Goal: Transaction & Acquisition: Purchase product/service

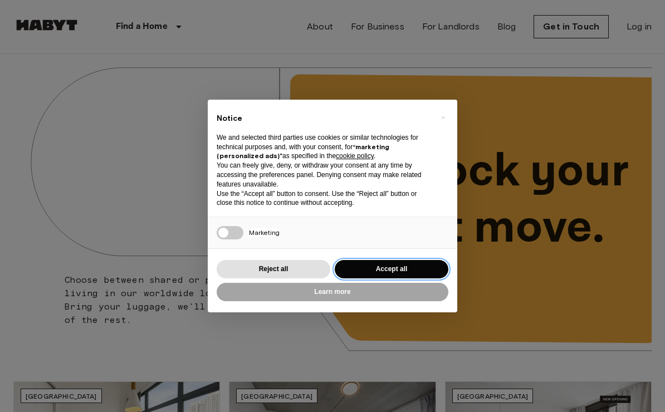
click at [407, 272] on button "Accept all" at bounding box center [392, 269] width 114 height 18
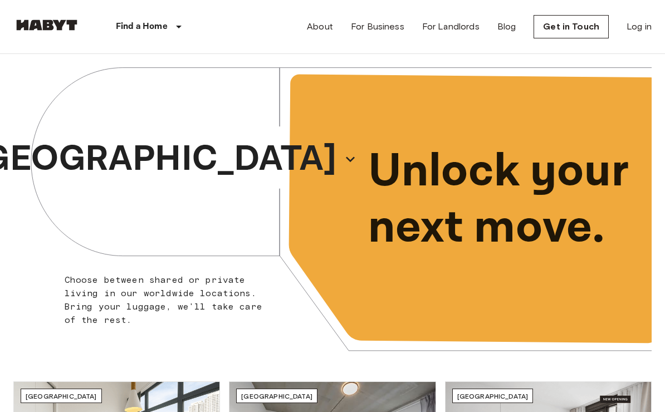
click at [341, 161] on icon "button" at bounding box center [350, 159] width 18 height 18
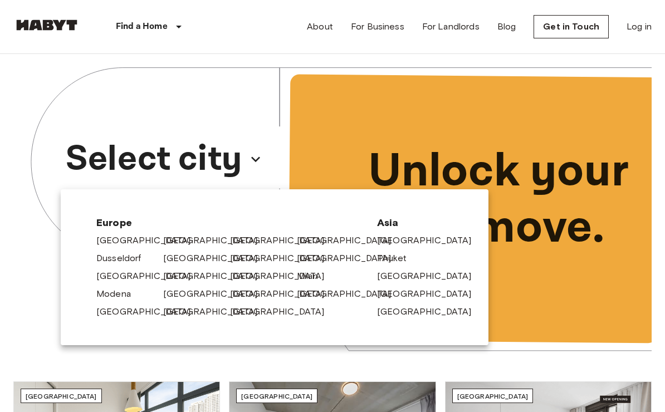
click at [184, 234] on link "[GEOGRAPHIC_DATA]" at bounding box center [216, 240] width 106 height 13
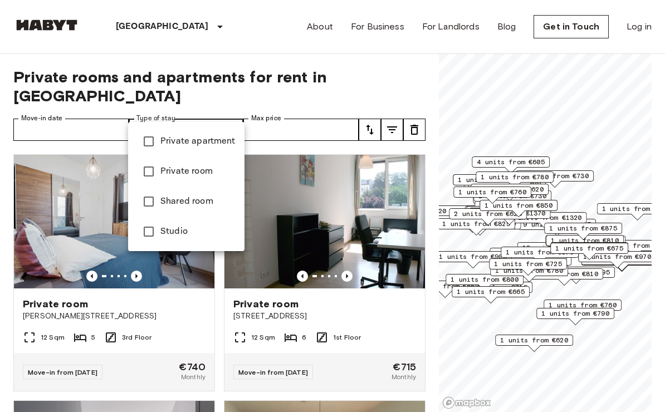
click at [271, 114] on div at bounding box center [332, 206] width 665 height 412
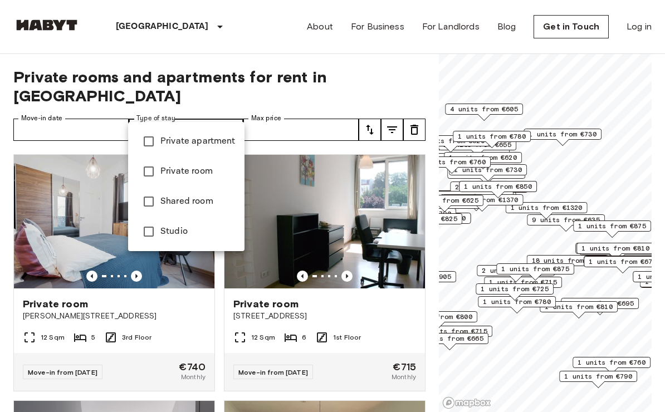
type input "**********"
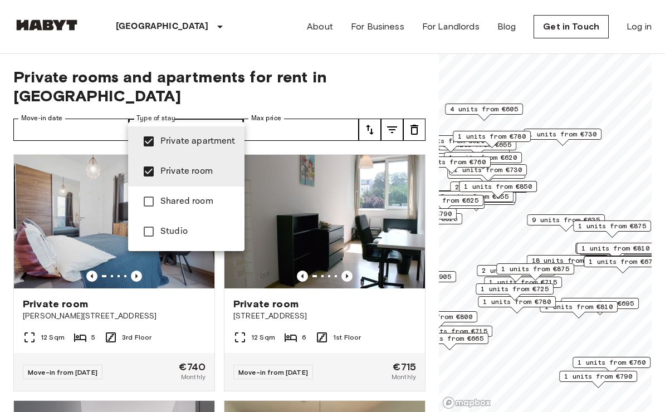
click at [167, 167] on span "Private room" at bounding box center [197, 171] width 75 height 13
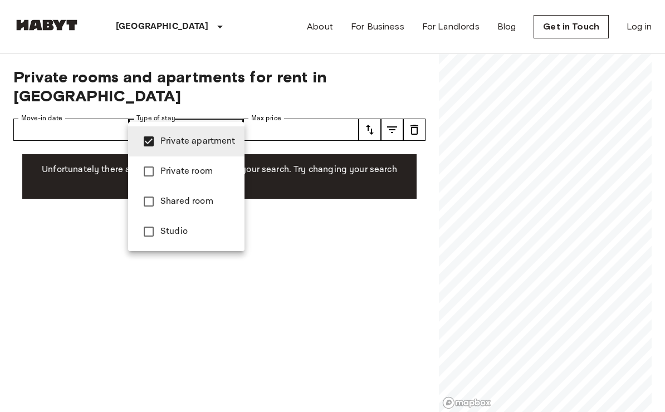
type input "**********"
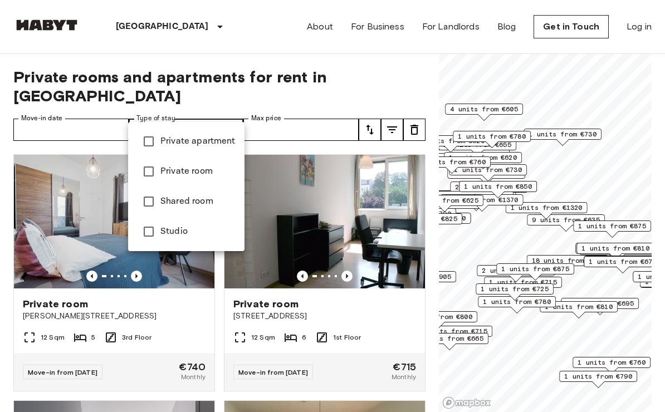
click at [82, 119] on div at bounding box center [332, 206] width 665 height 412
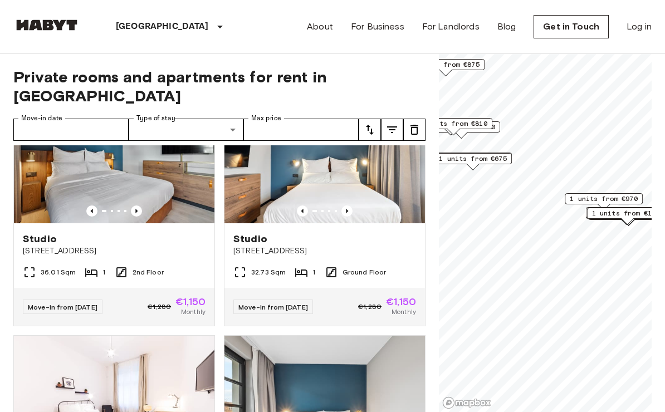
scroll to position [70, 0]
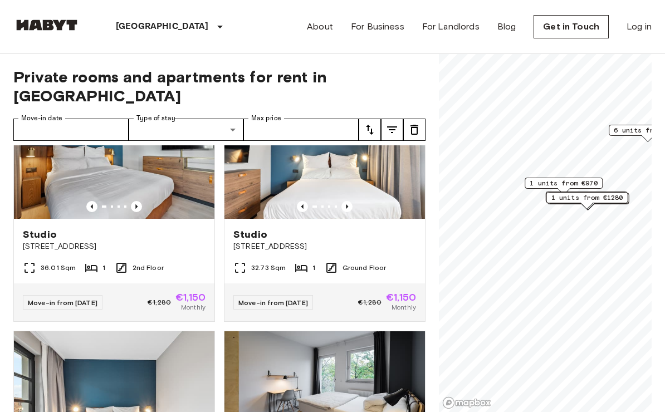
click at [143, 177] on img at bounding box center [114, 152] width 201 height 134
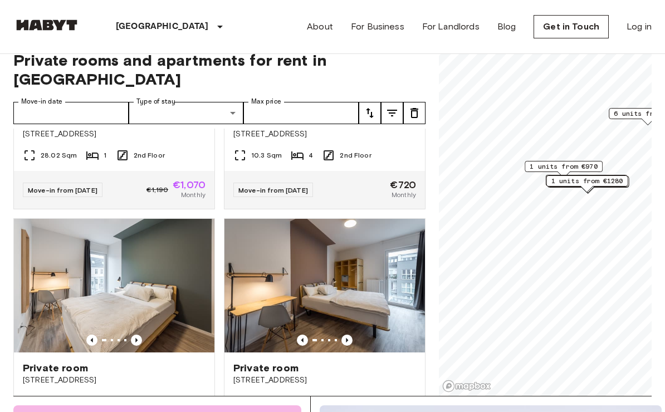
scroll to position [905, 0]
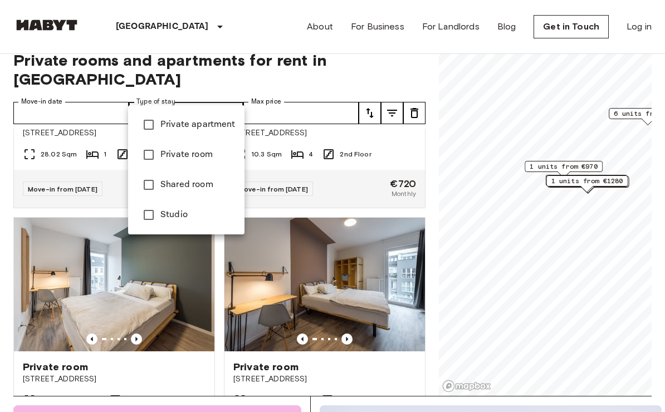
type input "******"
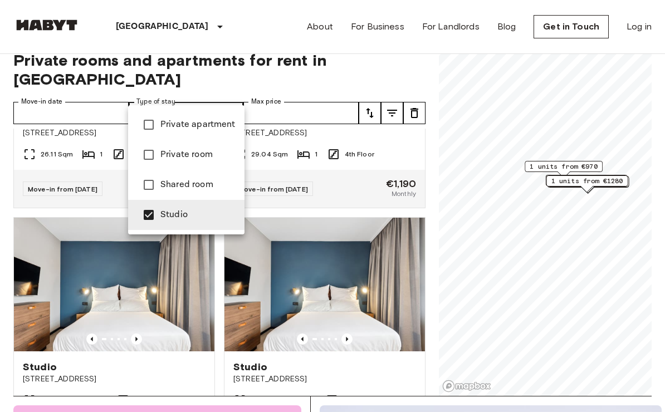
click at [557, 330] on div at bounding box center [332, 206] width 665 height 412
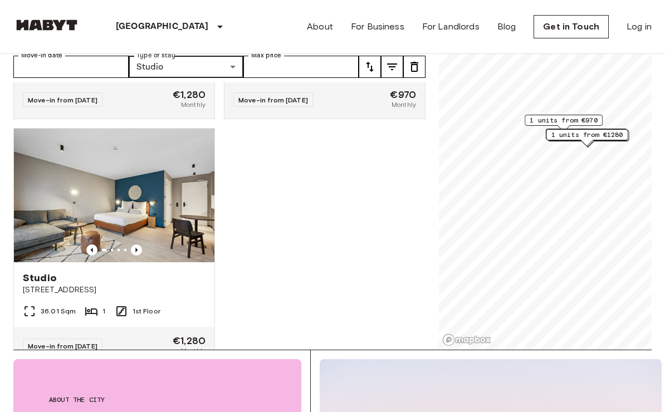
scroll to position [1687, 0]
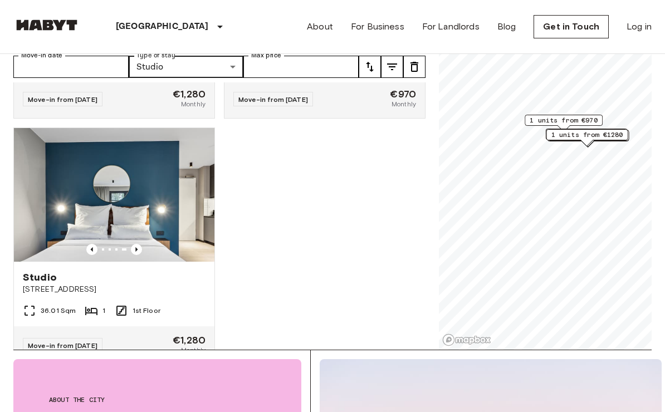
click at [58, 284] on span "Fischerstraße 8A" at bounding box center [114, 289] width 183 height 11
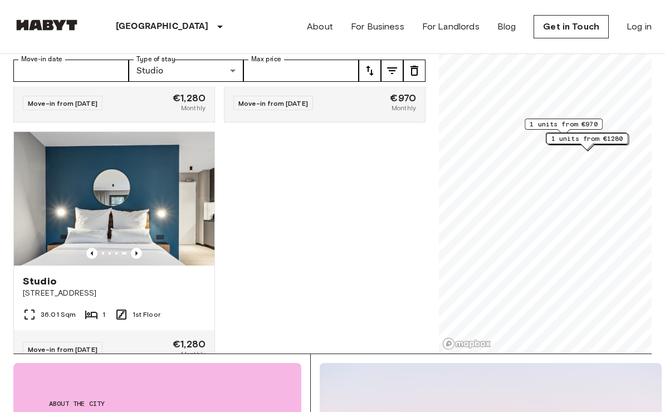
click at [35, 30] on img at bounding box center [46, 24] width 67 height 11
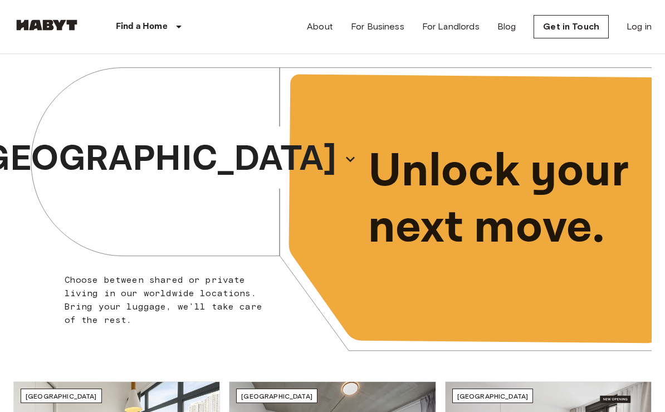
click at [637, 29] on link "Log in" at bounding box center [639, 26] width 25 height 13
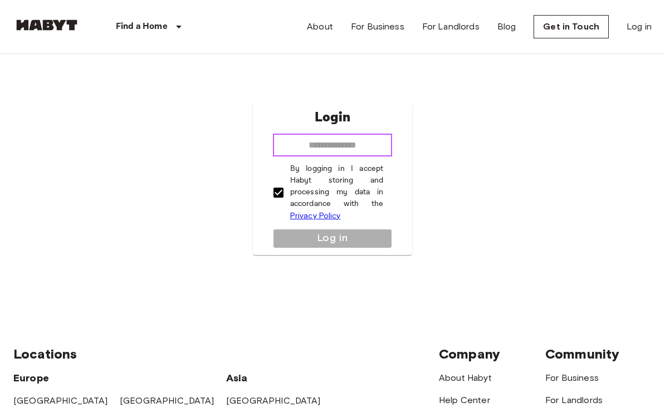
click at [356, 141] on input "email" at bounding box center [333, 145] width 120 height 22
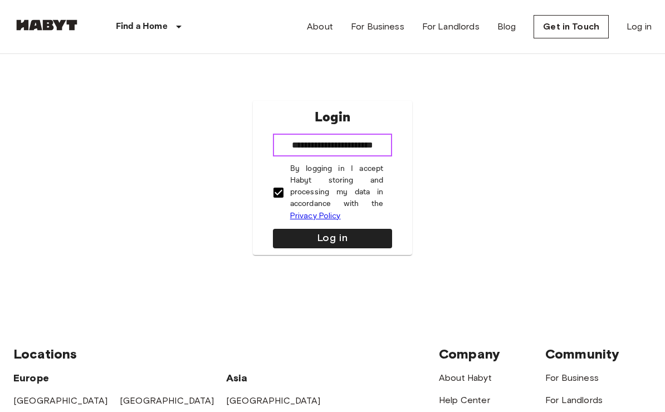
type input "**********"
click at [373, 248] on button "Log in" at bounding box center [333, 238] width 120 height 19
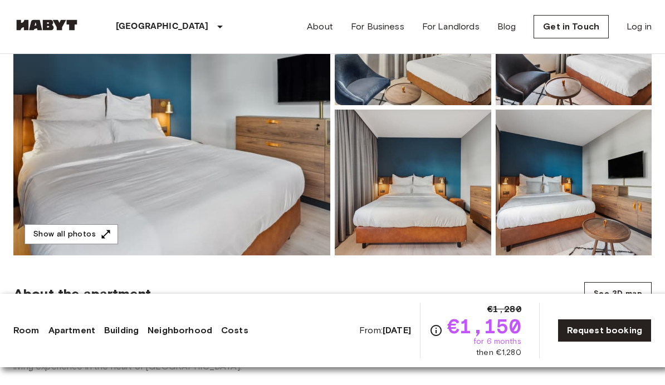
scroll to position [197, 0]
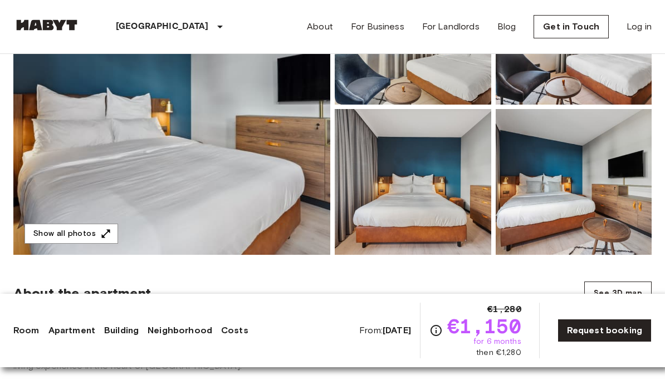
click at [607, 196] on img at bounding box center [574, 182] width 157 height 146
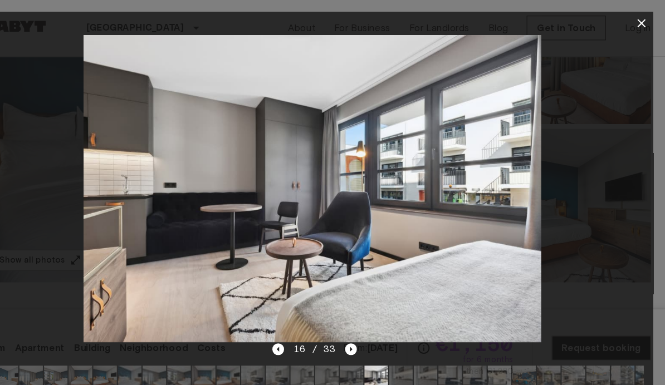
scroll to position [184, 0]
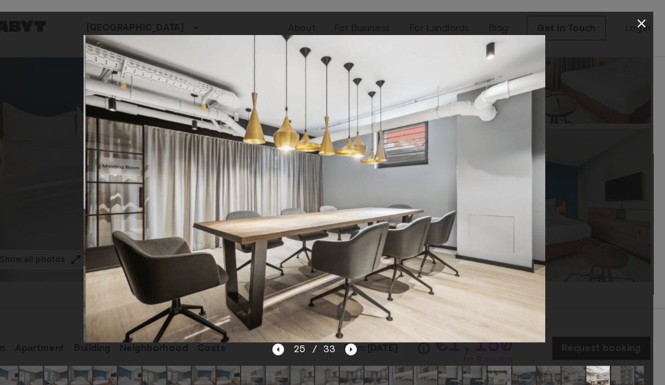
click at [601, 33] on div at bounding box center [332, 179] width 643 height 292
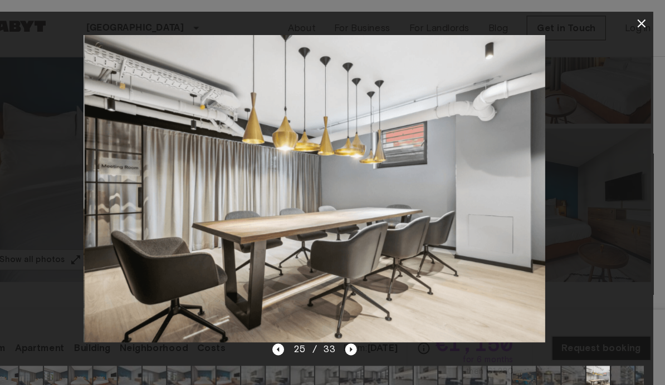
click at [601, 33] on div at bounding box center [332, 22] width 643 height 22
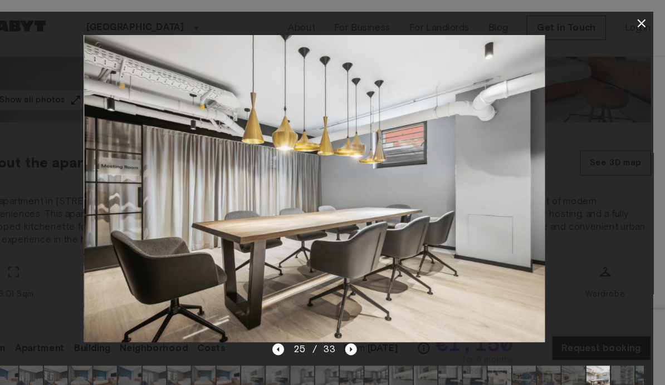
click at [636, 18] on icon "button" at bounding box center [642, 22] width 13 height 13
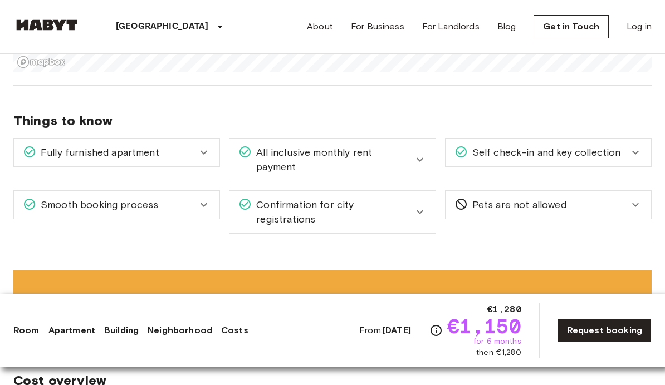
scroll to position [1224, 0]
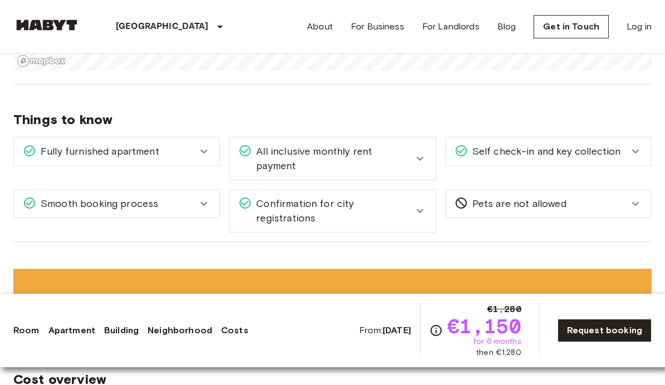
click at [178, 141] on div "Fully furnished apartment" at bounding box center [117, 152] width 206 height 28
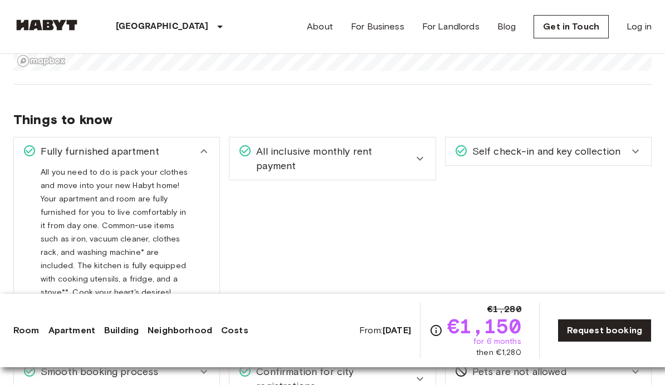
click at [178, 141] on div "Fully furnished apartment" at bounding box center [117, 152] width 206 height 28
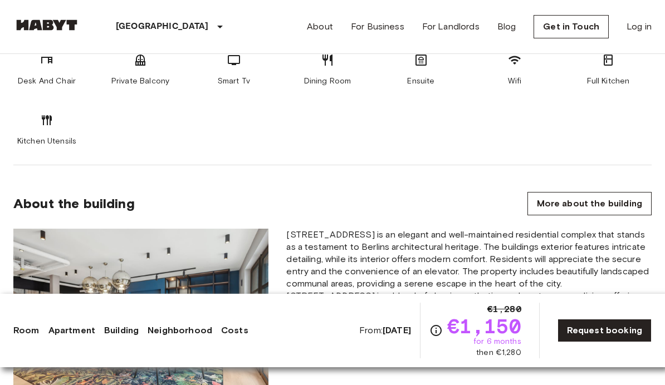
scroll to position [549, 0]
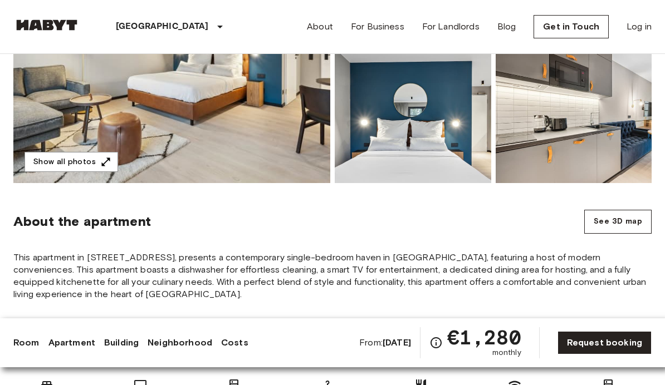
scroll to position [265, 0]
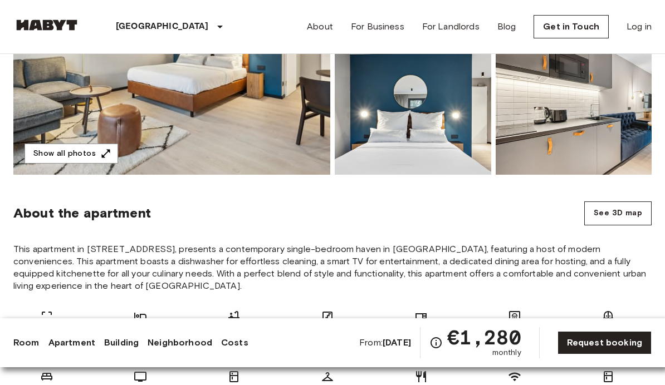
click at [129, 144] on img at bounding box center [171, 27] width 317 height 296
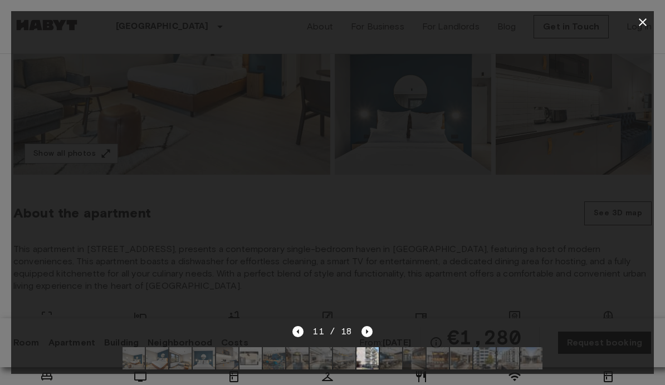
scroll to position [282, 0]
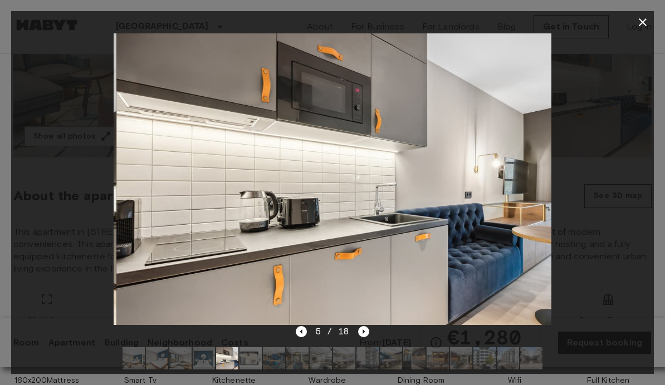
click at [645, 13] on button "button" at bounding box center [643, 22] width 22 height 22
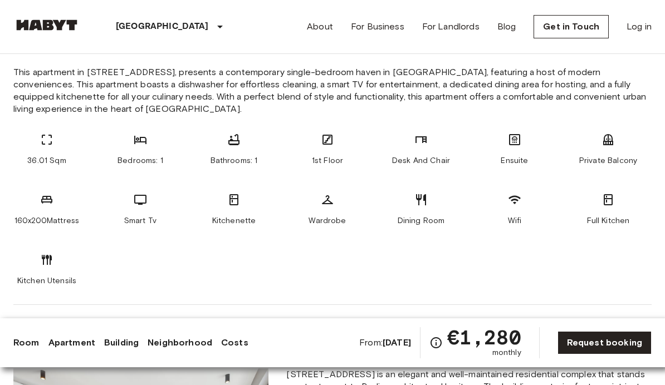
scroll to position [447, 0]
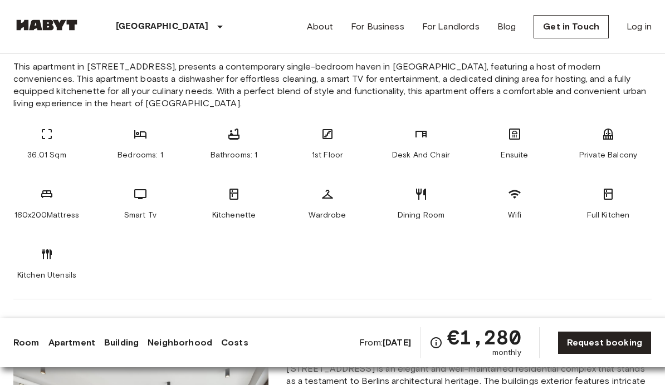
click at [636, 202] on div "Full Kitchen" at bounding box center [608, 204] width 67 height 33
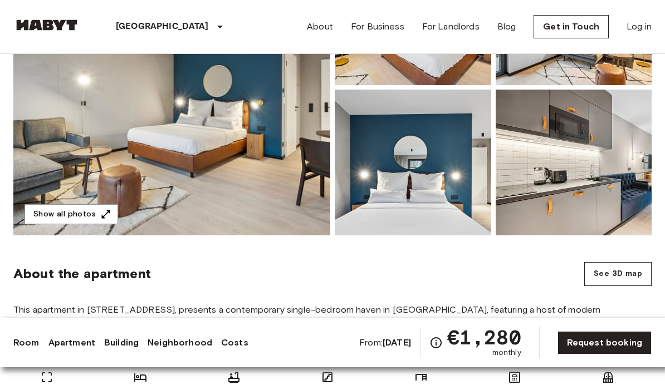
scroll to position [203, 0]
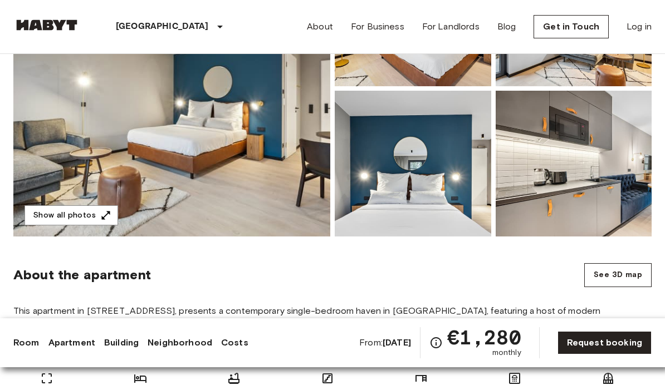
click at [154, 149] on img at bounding box center [171, 88] width 317 height 296
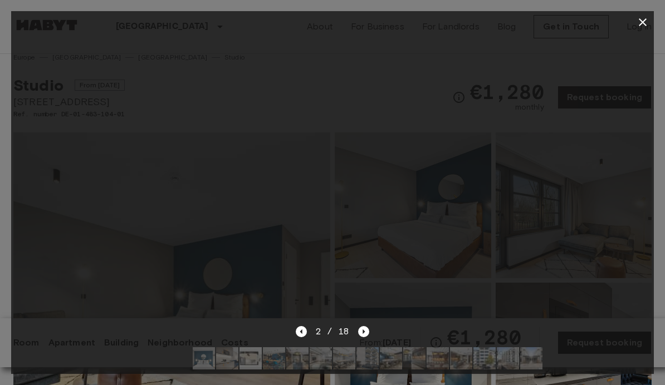
scroll to position [0, 0]
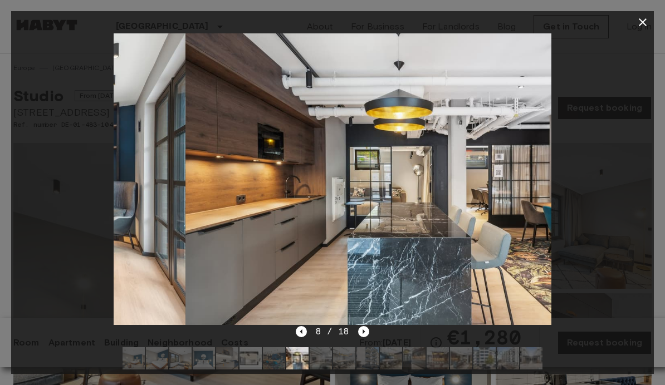
click at [638, 22] on icon "button" at bounding box center [642, 22] width 13 height 13
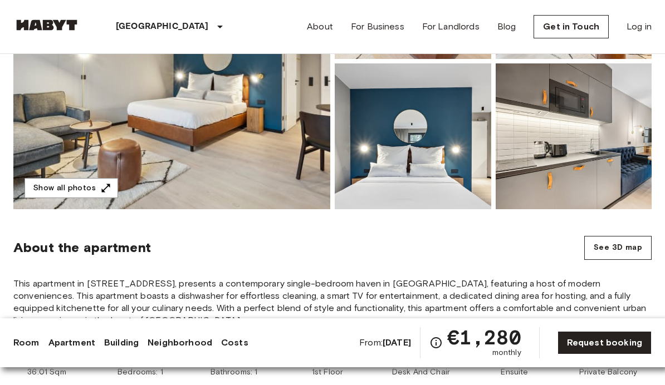
scroll to position [209, 0]
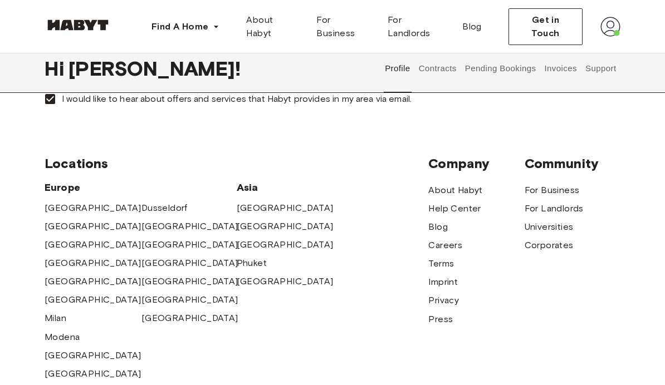
scroll to position [471, 0]
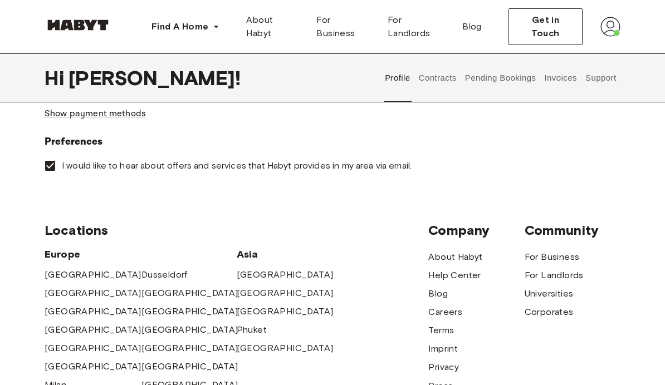
click at [609, 86] on button "Support" at bounding box center [601, 77] width 34 height 49
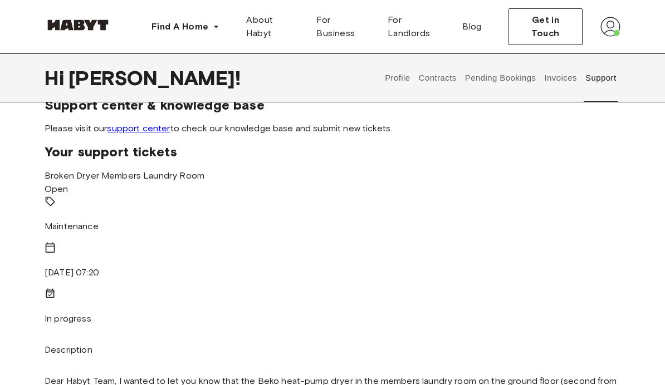
click at [86, 312] on p "In progress" at bounding box center [333, 318] width 576 height 13
click at [56, 289] on icon at bounding box center [50, 294] width 11 height 11
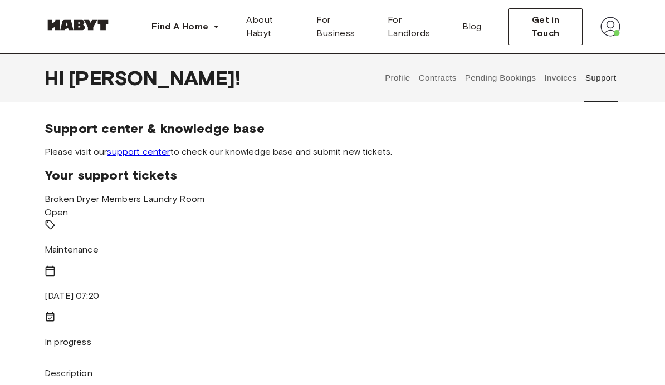
scroll to position [521, 0]
click at [443, 78] on button "Contracts" at bounding box center [437, 77] width 41 height 49
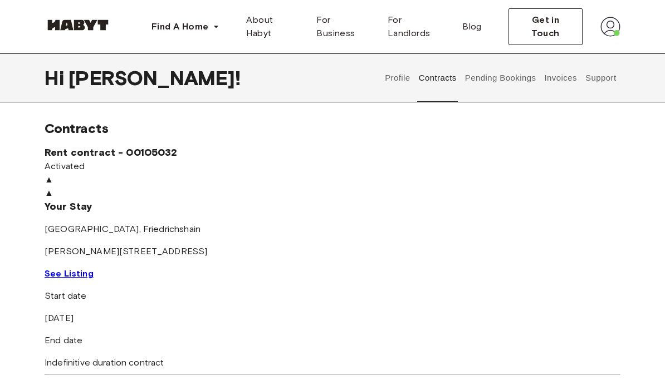
click at [403, 87] on button "Profile" at bounding box center [398, 77] width 28 height 49
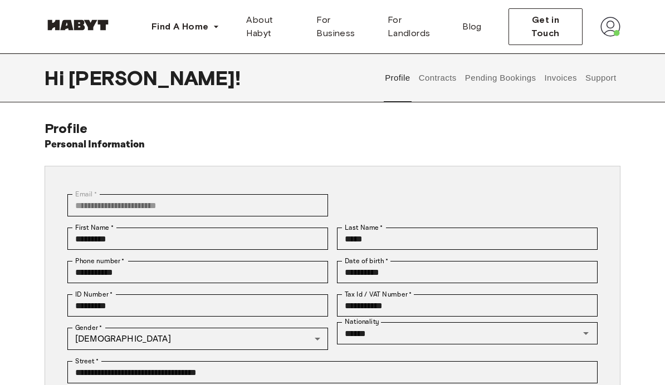
click at [620, 33] on img at bounding box center [610, 27] width 20 height 20
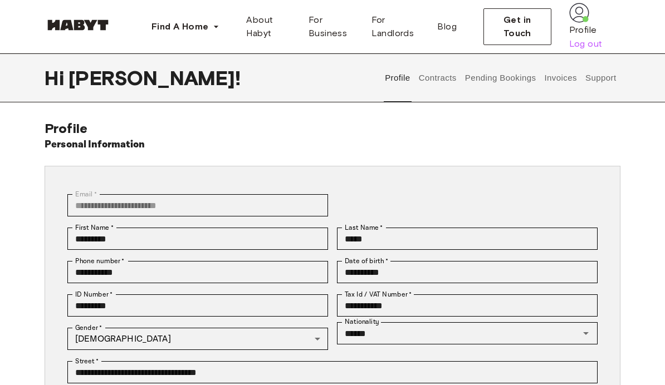
click at [594, 51] on span "Log out" at bounding box center [585, 43] width 33 height 13
